Goal: Entertainment & Leisure: Consume media (video, audio)

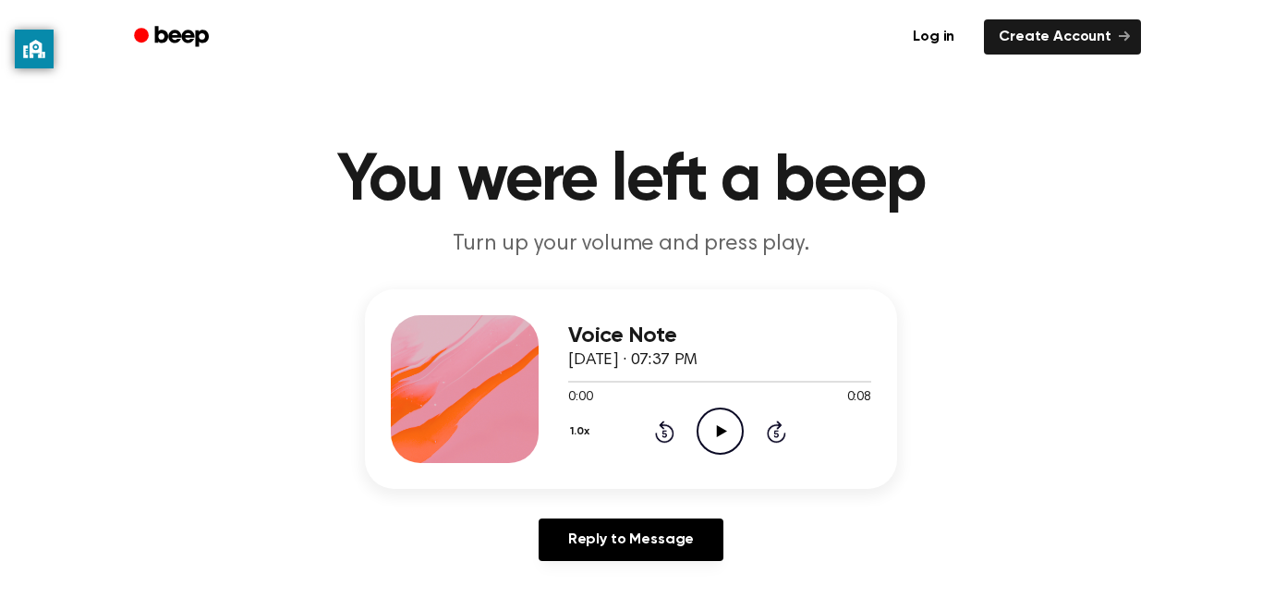
click at [721, 418] on icon "Play Audio" at bounding box center [720, 430] width 47 height 47
click at [714, 427] on icon "Play Audio" at bounding box center [720, 430] width 47 height 47
click at [720, 432] on icon at bounding box center [721, 431] width 10 height 12
click at [707, 425] on icon "Pause Audio" at bounding box center [720, 430] width 47 height 47
click at [705, 428] on icon "Play Audio" at bounding box center [720, 430] width 47 height 47
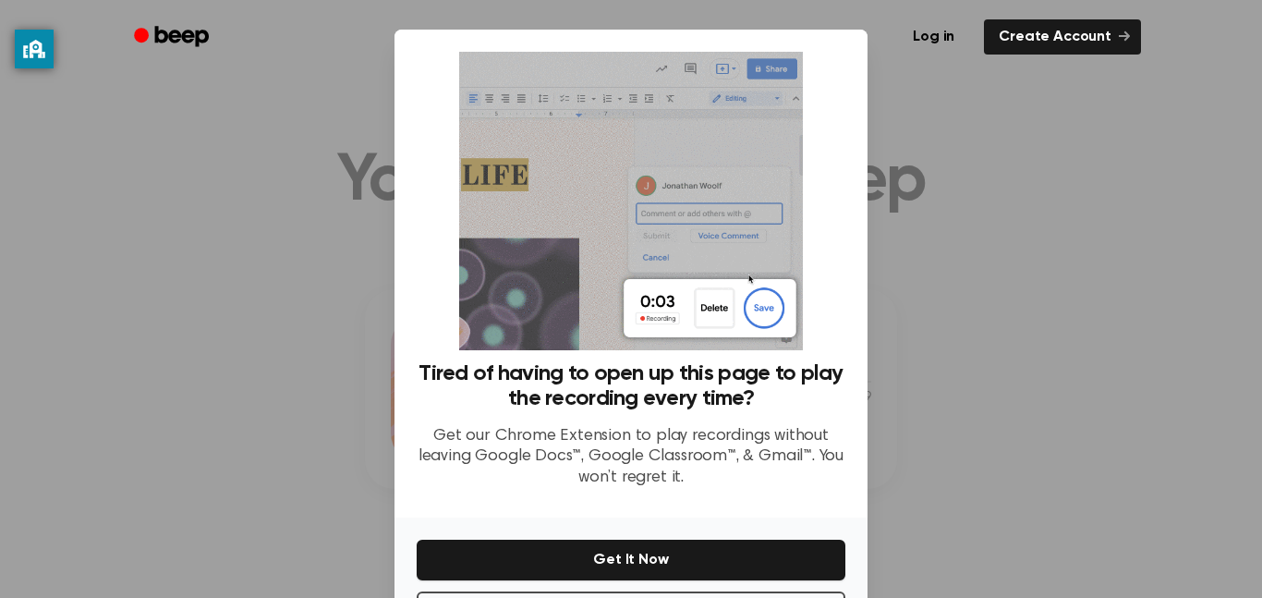
click at [316, 402] on div at bounding box center [631, 299] width 1262 height 598
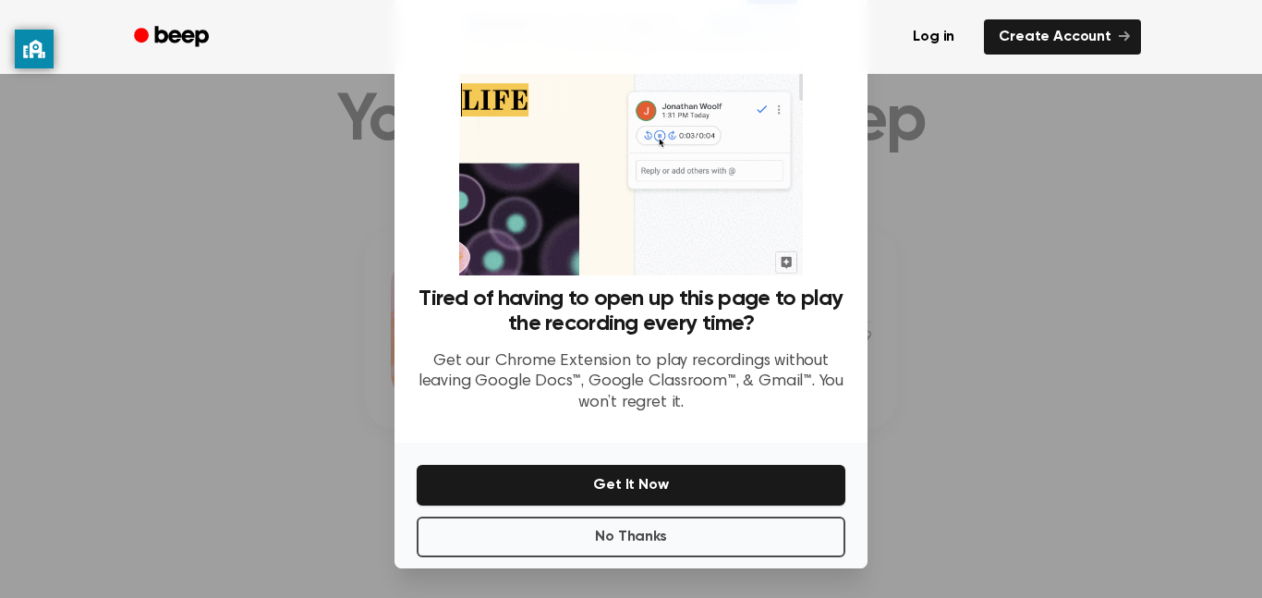
scroll to position [64, 0]
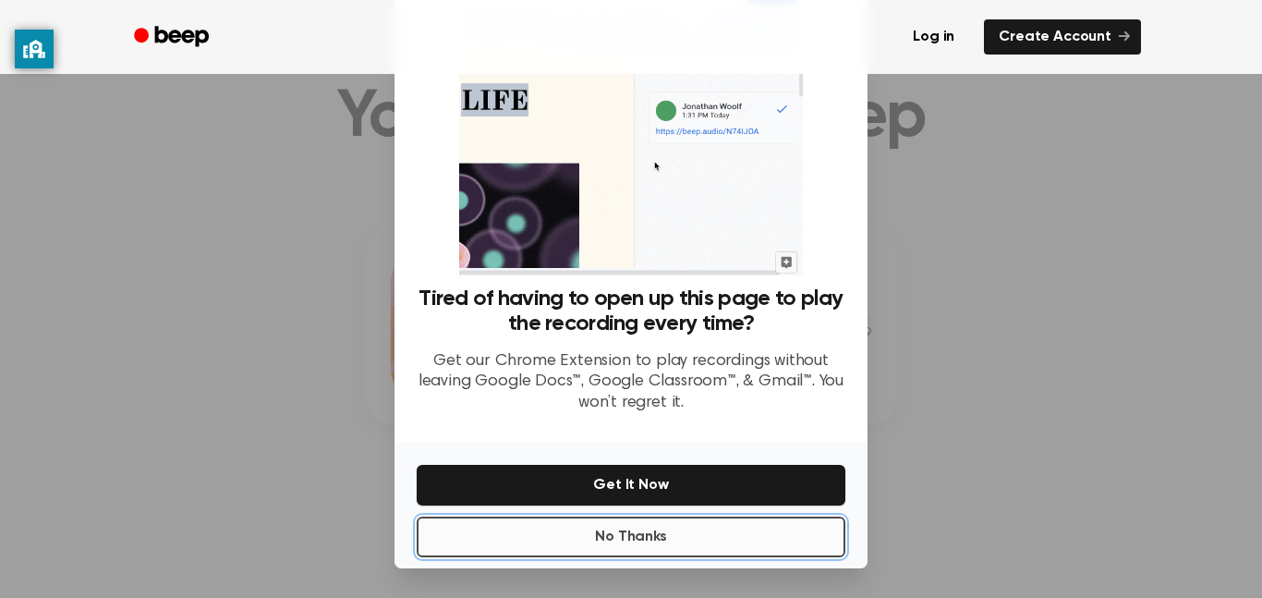
click at [606, 536] on button "No Thanks" at bounding box center [631, 536] width 429 height 41
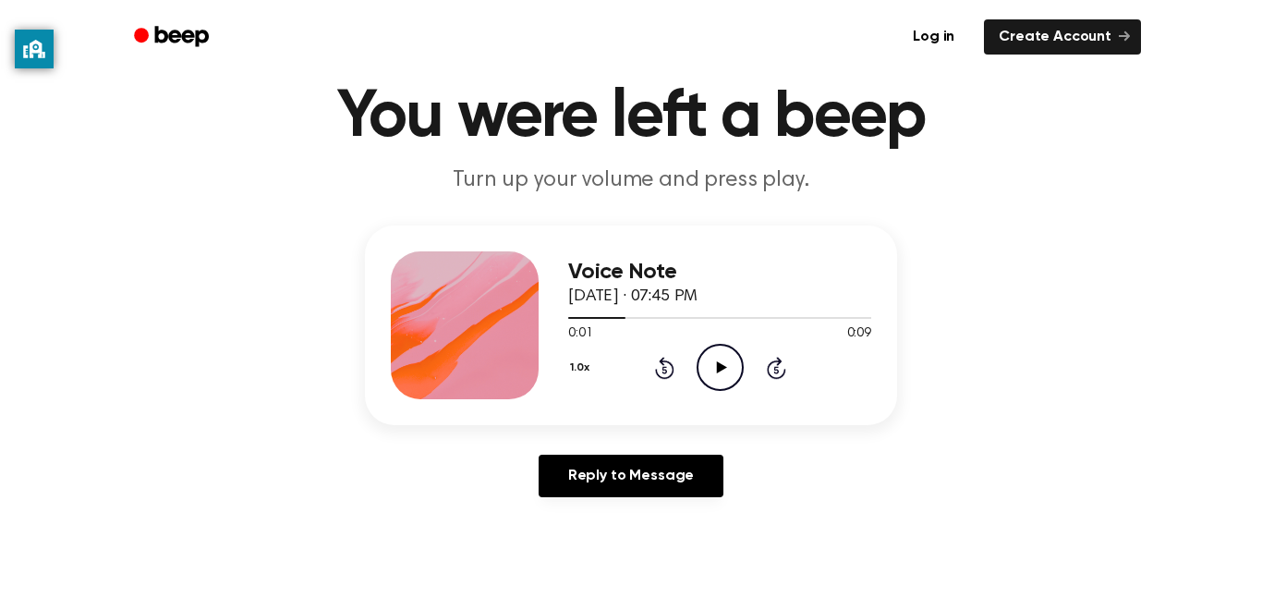
click at [714, 350] on icon "Play Audio" at bounding box center [720, 367] width 47 height 47
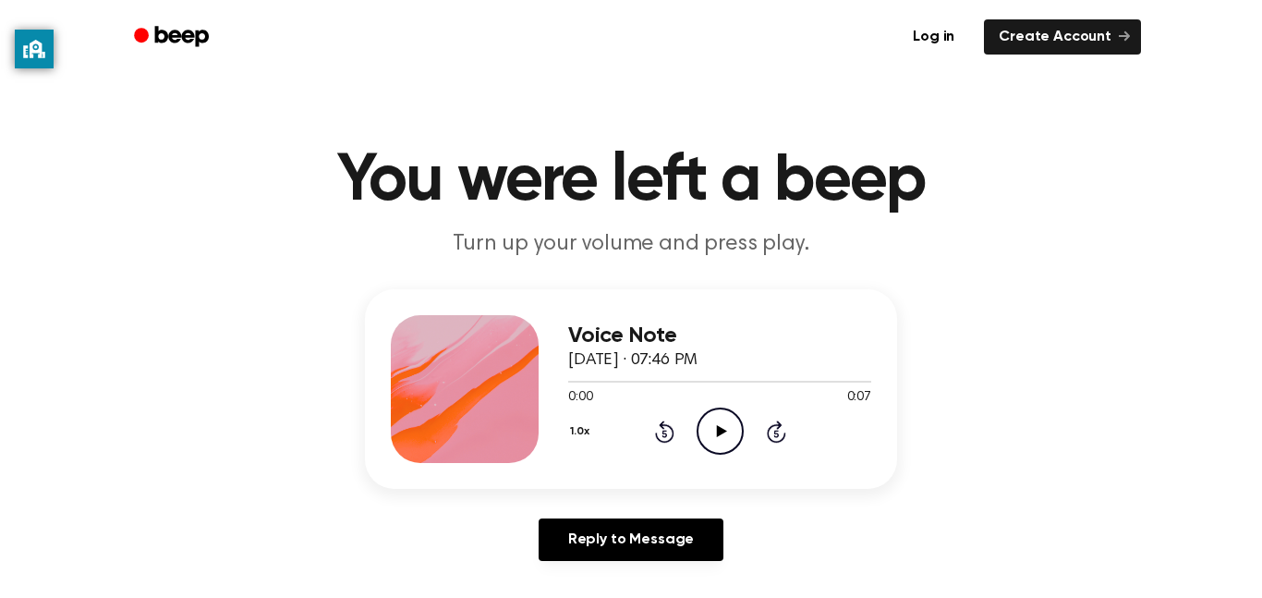
click at [707, 437] on icon "Play Audio" at bounding box center [720, 430] width 47 height 47
click at [707, 412] on circle at bounding box center [720, 430] width 45 height 45
click at [712, 440] on icon "Play Audio" at bounding box center [720, 430] width 47 height 47
click at [723, 435] on icon "Play Audio" at bounding box center [720, 430] width 47 height 47
click at [698, 411] on icon "Play Audio" at bounding box center [720, 430] width 47 height 47
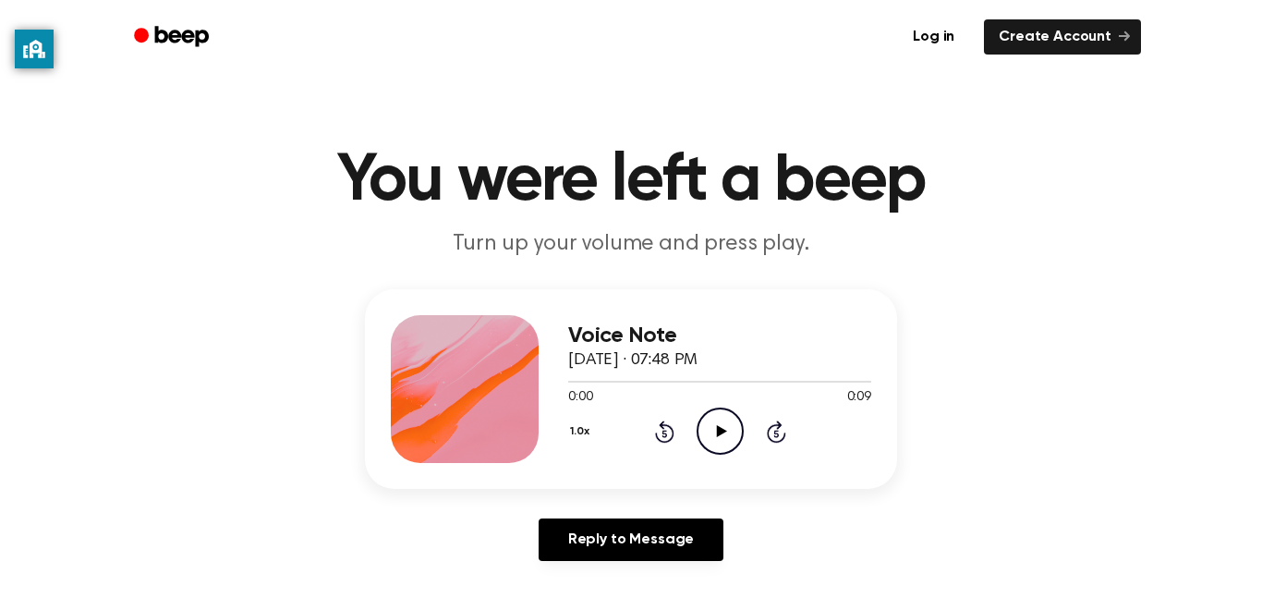
click at [707, 417] on icon "Play Audio" at bounding box center [720, 430] width 47 height 47
click at [705, 430] on icon "Play Audio" at bounding box center [720, 430] width 47 height 47
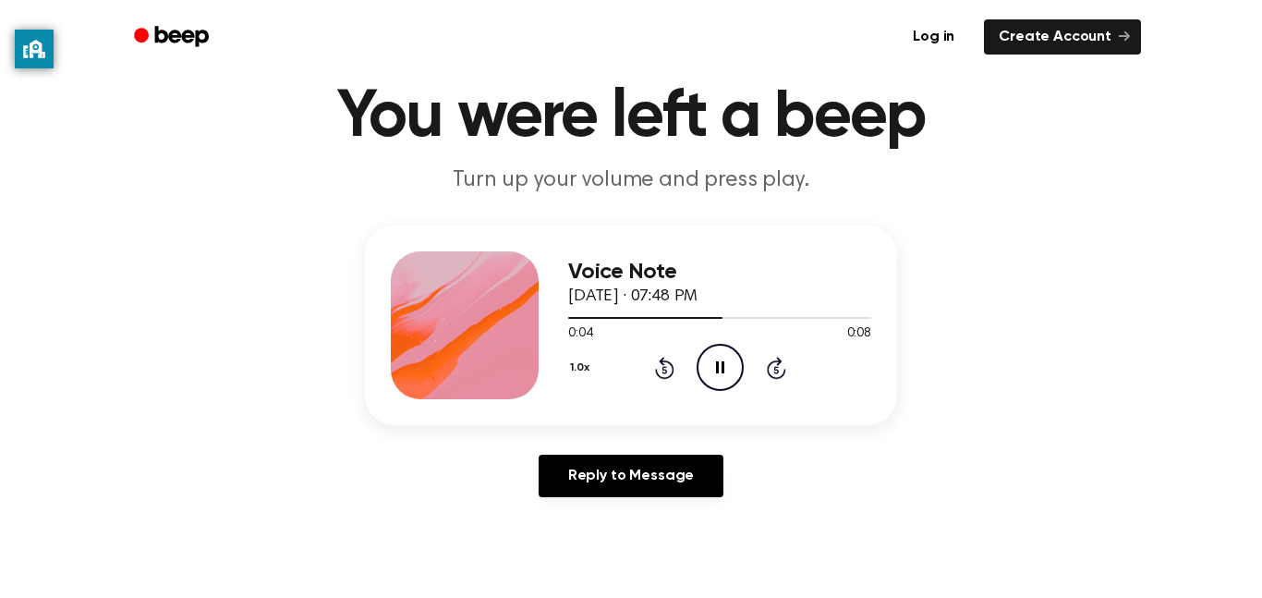
scroll to position [65, 0]
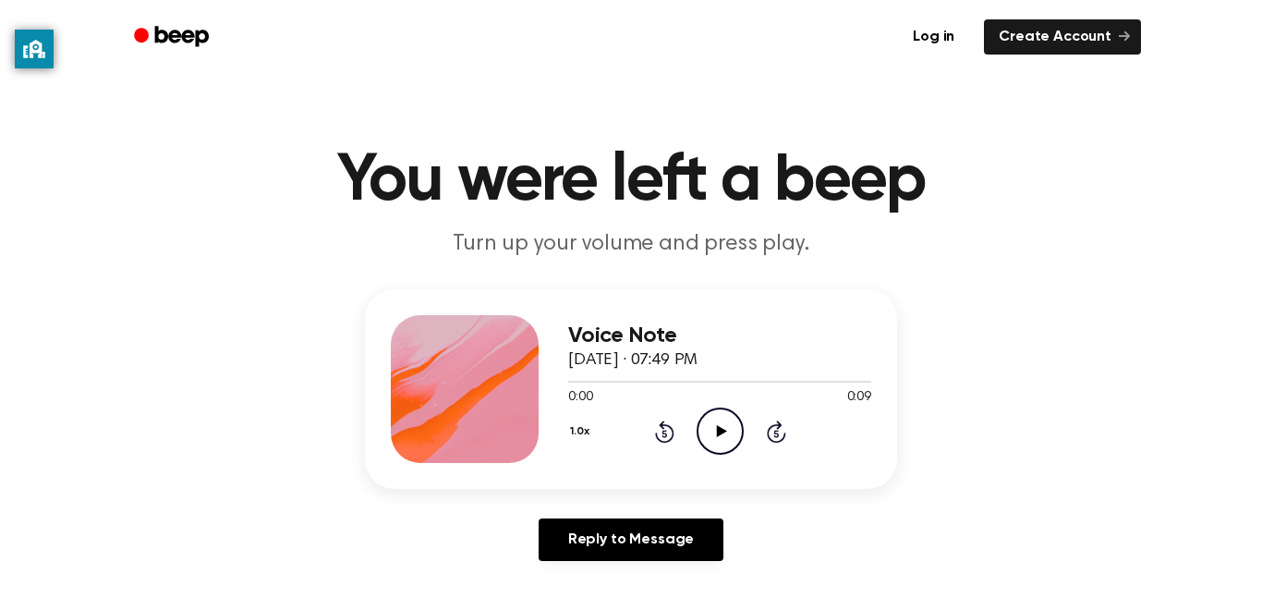
click at [729, 436] on icon "Play Audio" at bounding box center [720, 430] width 47 height 47
click at [724, 436] on icon "Play Audio" at bounding box center [720, 430] width 47 height 47
